Goal: Task Accomplishment & Management: Use online tool/utility

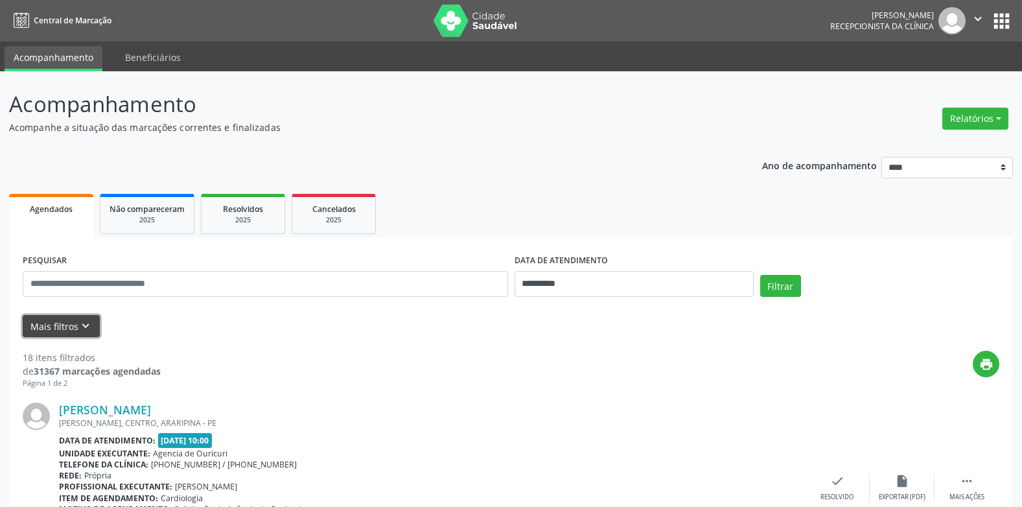
click at [50, 325] on button "Mais filtros keyboard_arrow_down" at bounding box center [61, 326] width 77 height 23
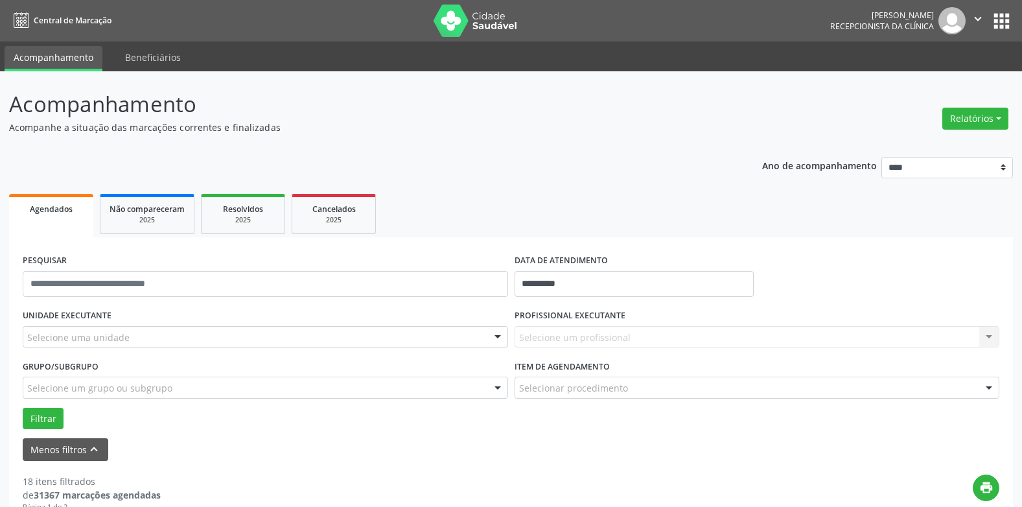
click at [496, 335] on div at bounding box center [497, 338] width 19 height 22
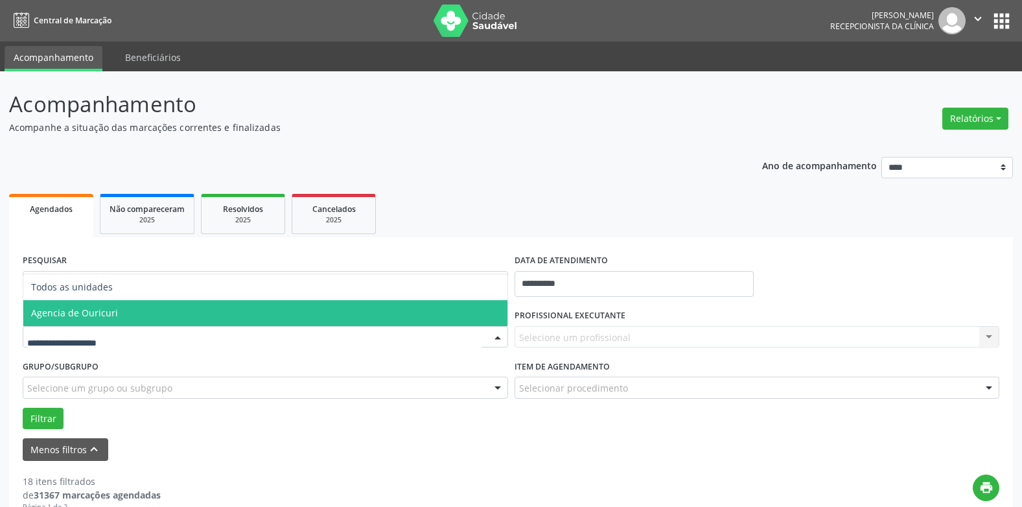
click at [194, 312] on span "Agencia de Ouricuri" at bounding box center [265, 313] width 484 height 26
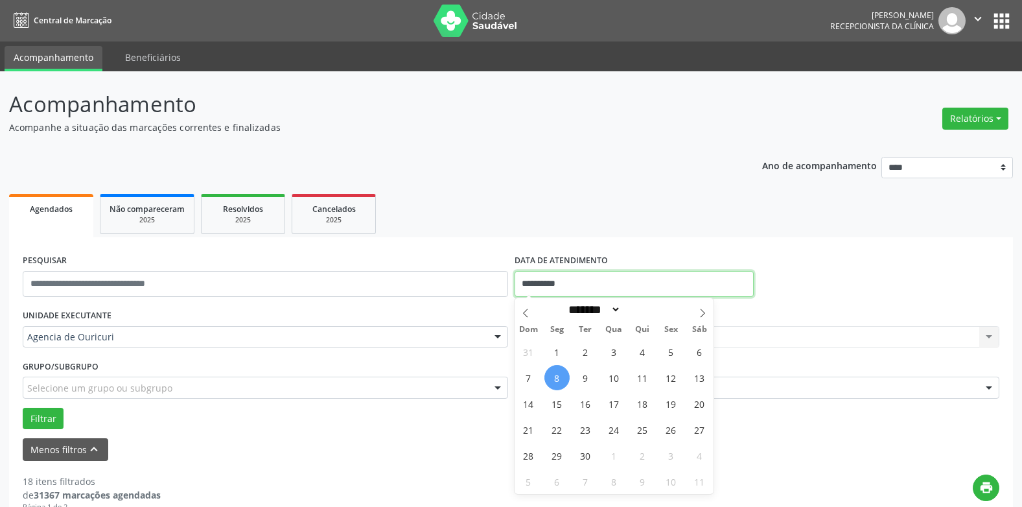
click at [695, 290] on input "**********" at bounding box center [634, 284] width 239 height 26
click at [561, 379] on span "8" at bounding box center [556, 377] width 25 height 25
type input "**********"
click at [550, 379] on span "8" at bounding box center [556, 377] width 25 height 25
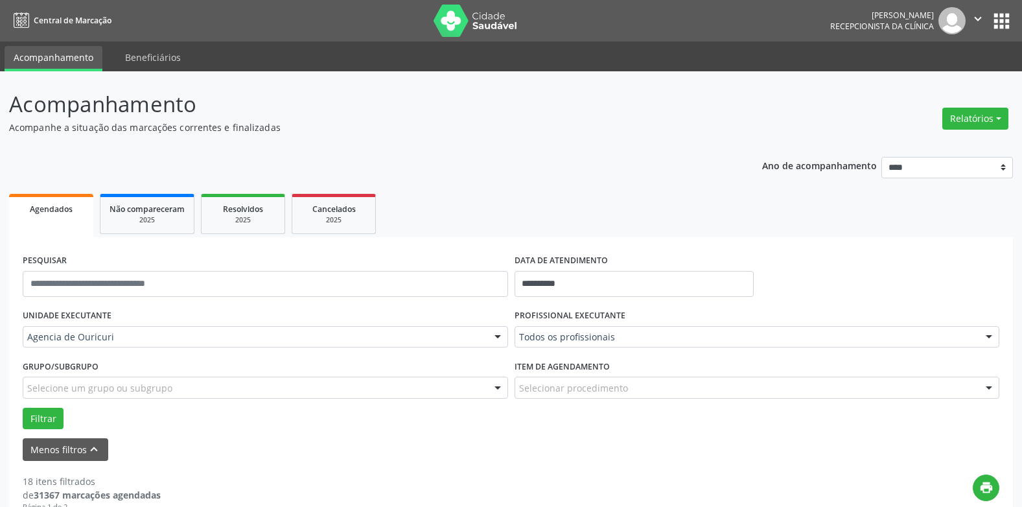
click at [550, 379] on div "Selecionar procedimento" at bounding box center [757, 388] width 485 height 22
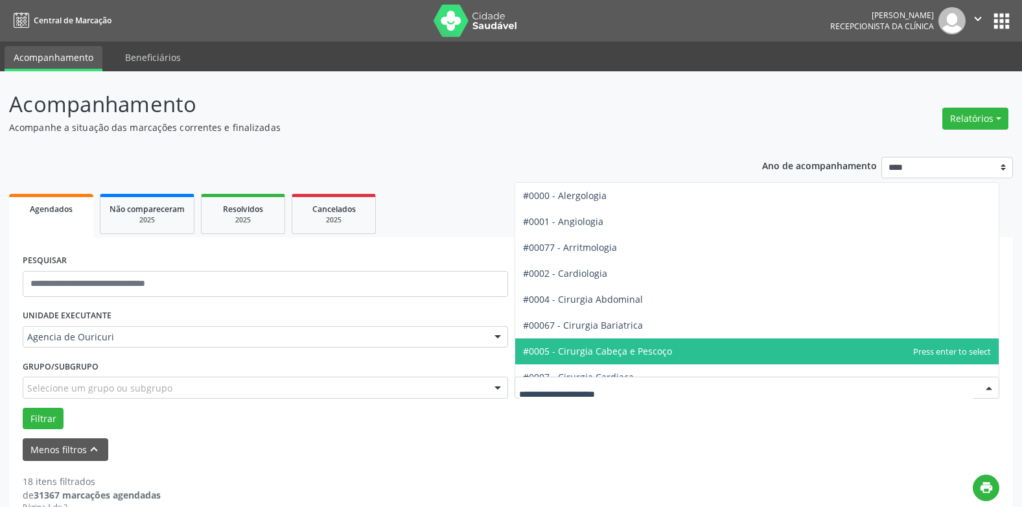
scroll to position [65, 0]
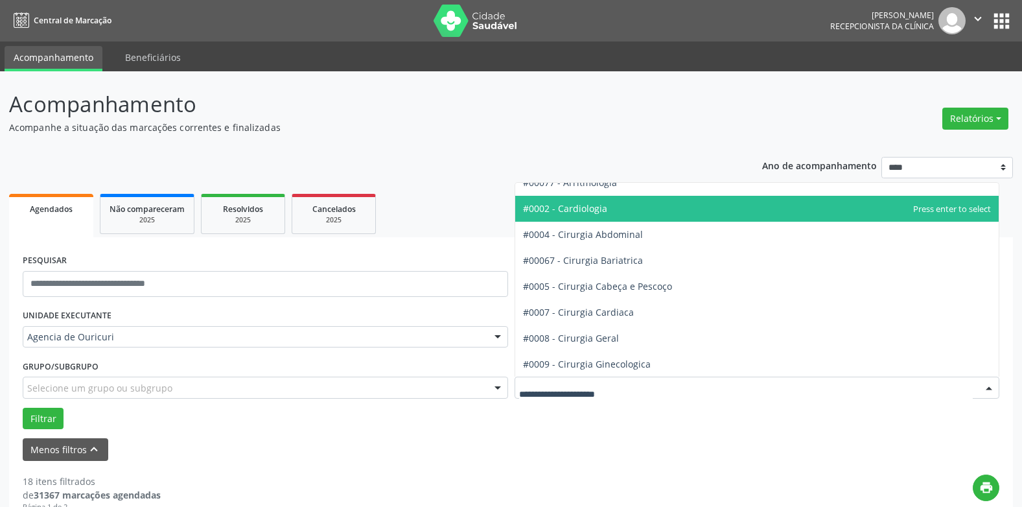
click at [603, 202] on span "#0002 - Cardiologia" at bounding box center [565, 208] width 84 height 12
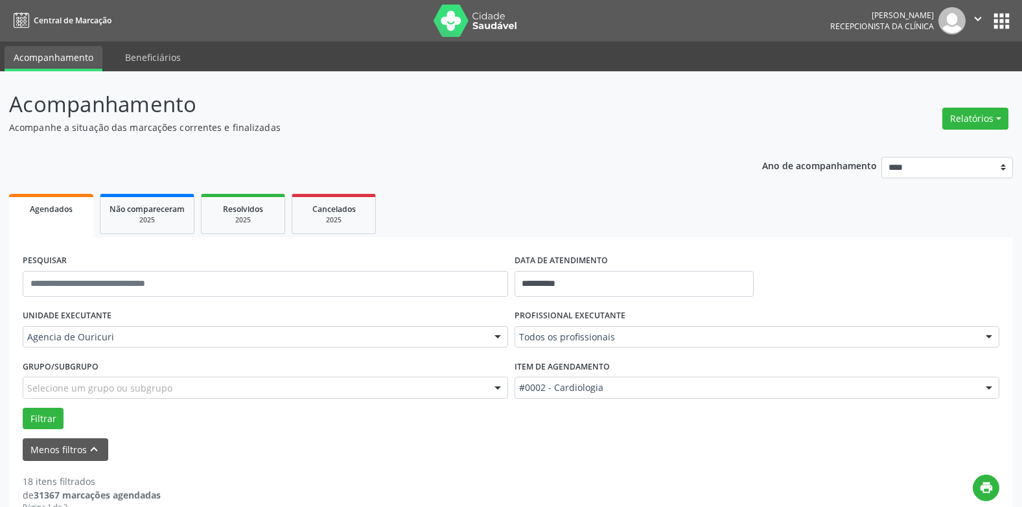
click at [990, 335] on div at bounding box center [988, 338] width 19 height 22
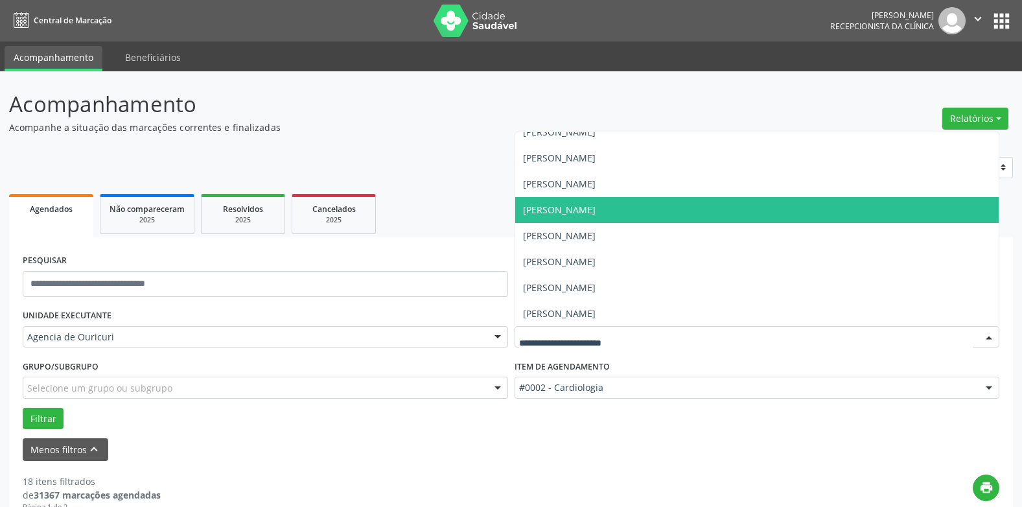
scroll to position [273, 0]
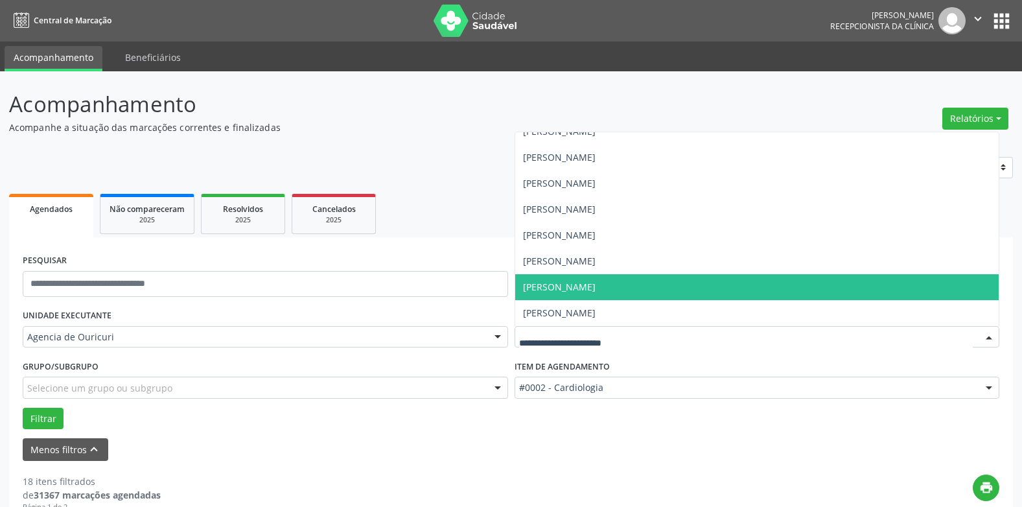
click at [596, 281] on span "[PERSON_NAME]" at bounding box center [559, 287] width 73 height 12
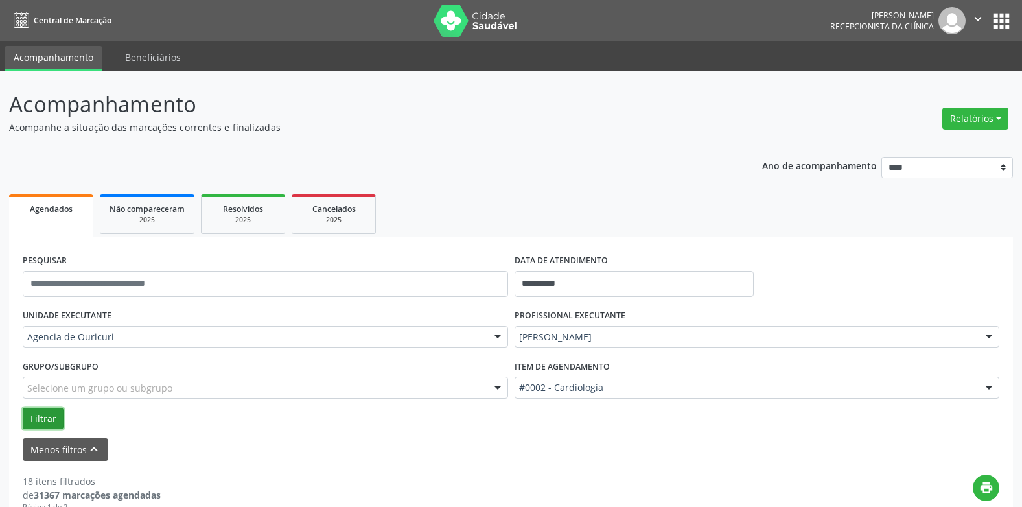
click at [38, 419] on button "Filtrar" at bounding box center [43, 419] width 41 height 22
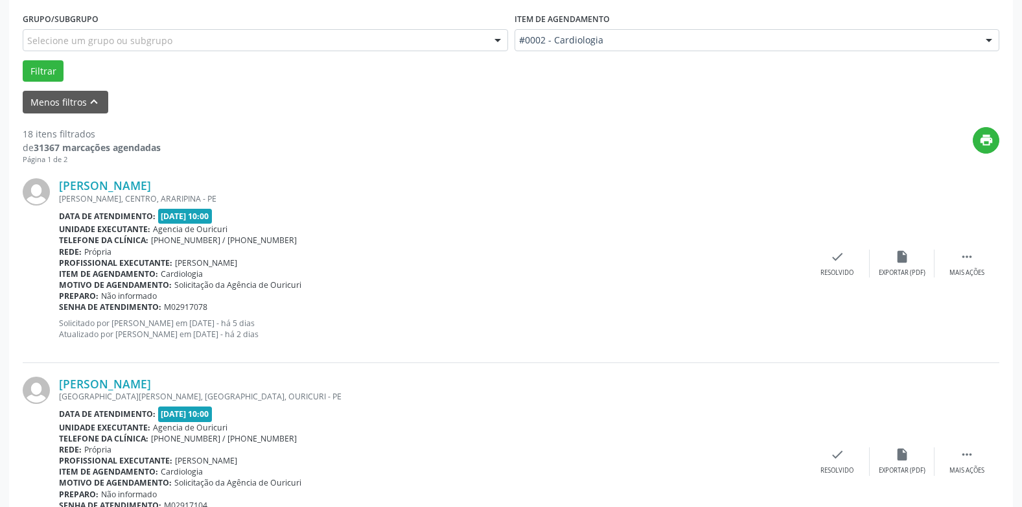
scroll to position [65, 0]
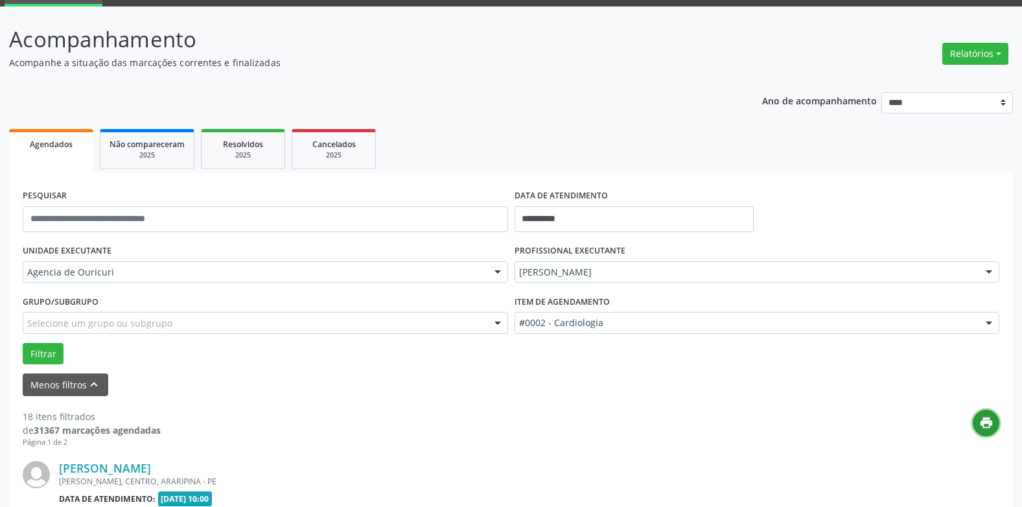
click at [991, 426] on icon "print" at bounding box center [986, 422] width 14 height 14
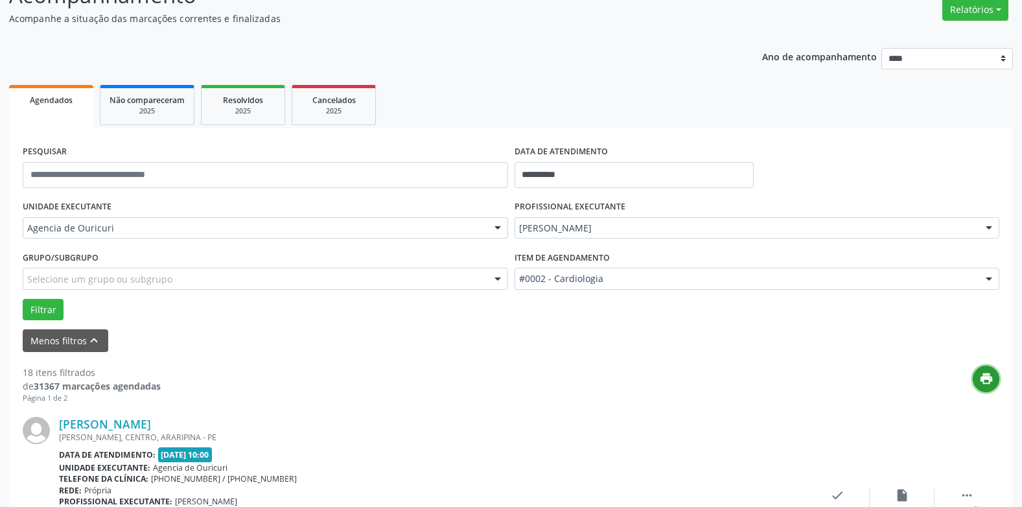
scroll to position [130, 0]
